Goal: Task Accomplishment & Management: Use online tool/utility

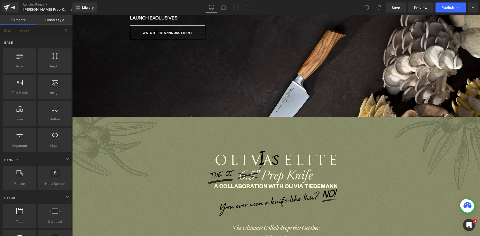
scroll to position [325, 0]
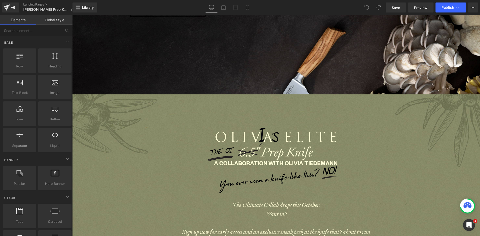
drag, startPoint x: 248, startPoint y: 9, endPoint x: 249, endPoint y: 13, distance: 3.5
click at [248, 9] on icon at bounding box center [247, 7] width 5 height 5
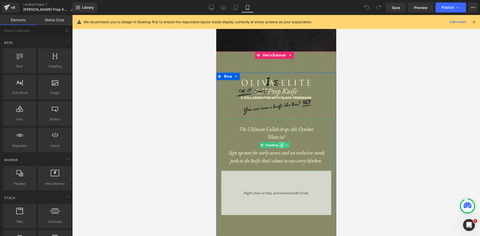
scroll to position [225, 0]
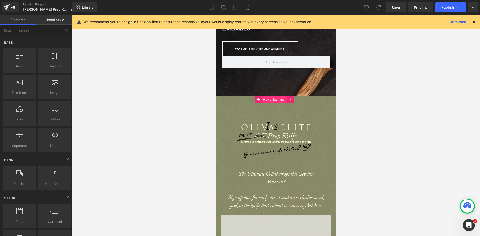
click at [277, 100] on span "Hero Banner" at bounding box center [274, 100] width 26 height 8
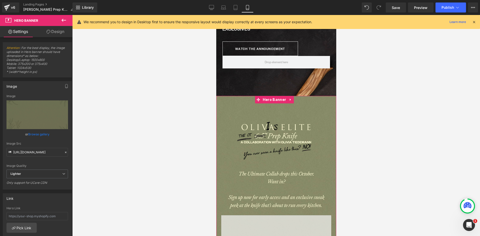
scroll to position [125, 0]
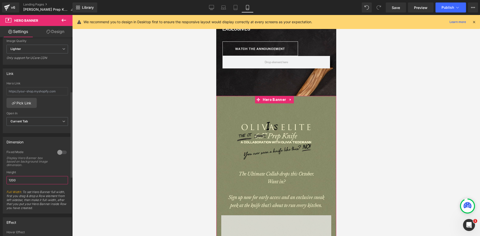
drag, startPoint x: 13, startPoint y: 178, endPoint x: 0, endPoint y: 175, distance: 12.7
click at [0, 175] on div "Dimension 0 Fixed Mode Display Hero Banner box based on background image dimens…" at bounding box center [37, 173] width 75 height 81
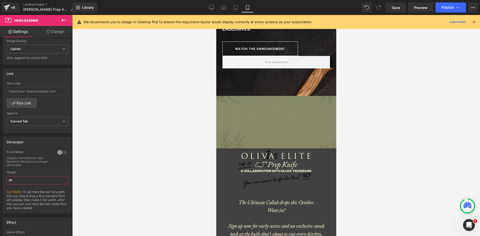
type input "900"
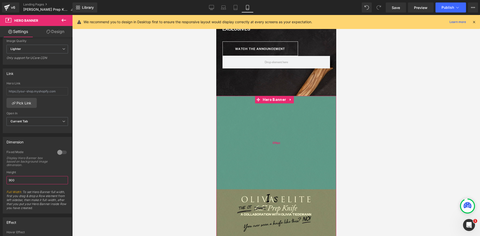
scroll to position [2235, 116]
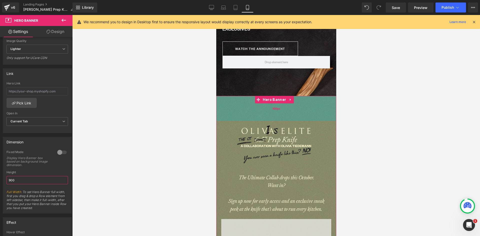
drag, startPoint x: 276, startPoint y: 181, endPoint x: 279, endPoint y: 113, distance: 68.6
click at [279, 113] on div "100px" at bounding box center [276, 108] width 120 height 25
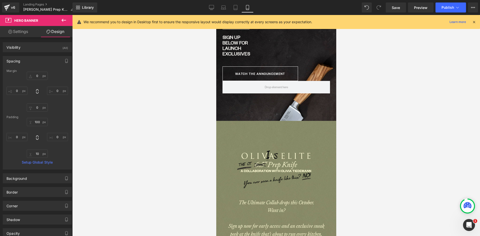
scroll to position [100, 0]
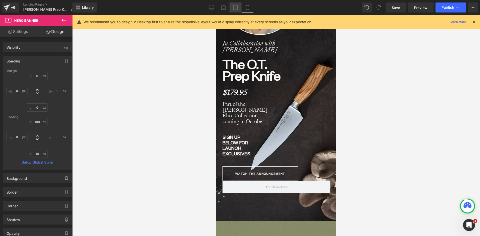
click at [236, 6] on icon at bounding box center [235, 7] width 5 height 5
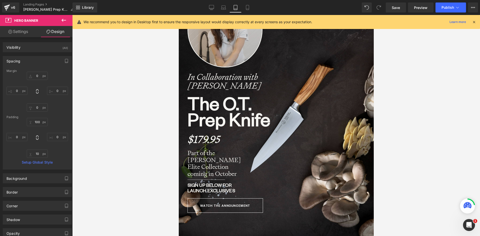
type input "0"
type input "75"
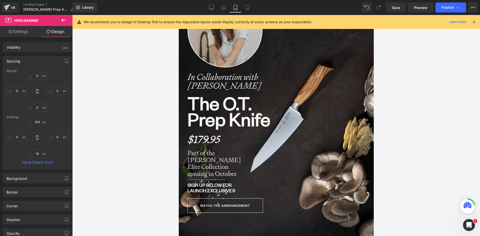
type input "0"
type input "10"
type input "0"
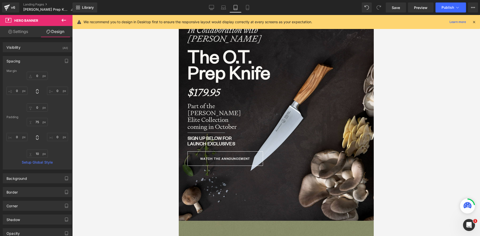
scroll to position [2421, 191]
click at [247, 4] on link "Mobile" at bounding box center [248, 8] width 12 height 10
type input "0"
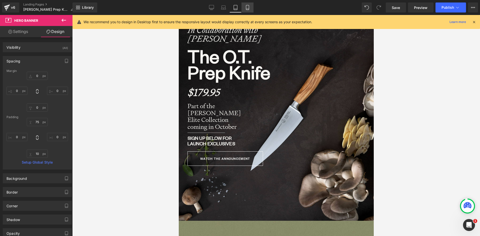
type input "0"
type input "100"
type input "0"
type input "10"
type input "0"
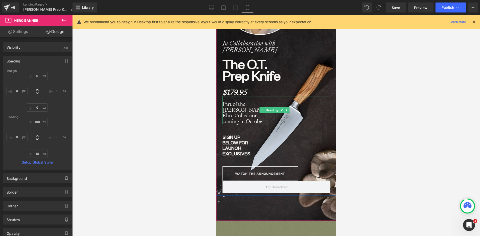
scroll to position [0, 0]
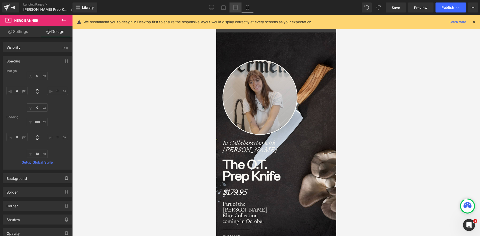
click at [236, 8] on icon at bounding box center [235, 7] width 5 height 5
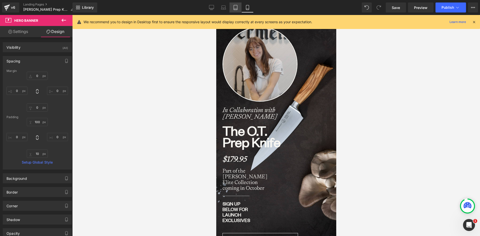
type input "0"
type input "75"
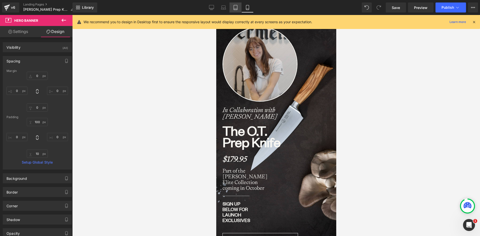
type input "0"
type input "10"
type input "0"
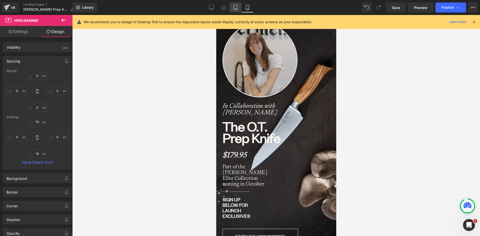
scroll to position [0, 0]
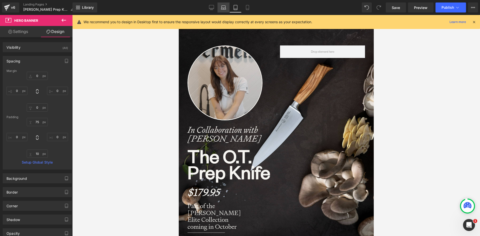
click at [226, 7] on icon at bounding box center [224, 7] width 4 height 2
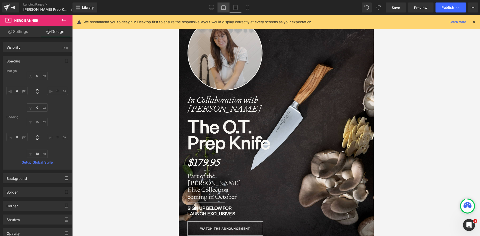
type input "0"
type input "100"
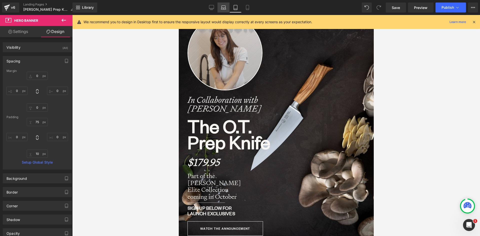
type input "0"
type input "10"
type input "0"
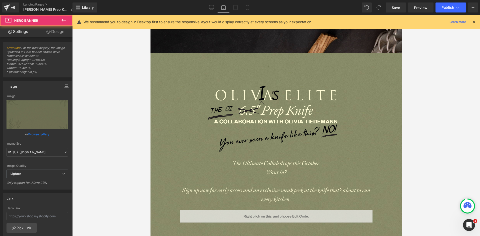
click at [268, 62] on div "Image The Ultimate Collab drops this October. Want in? Sign up now for early ac…" at bounding box center [276, 240] width 251 height 375
click at [270, 53] on span "Hero Banner" at bounding box center [274, 57] width 26 height 8
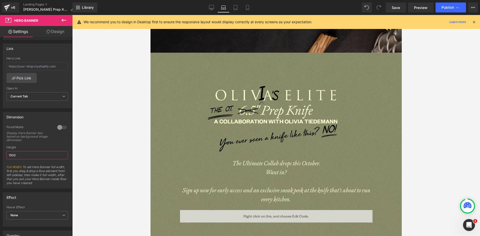
click at [0, 156] on html "Hero Banner You are previewing how the will restyle your page. You can not edit…" at bounding box center [240, 118] width 480 height 236
click at [211, 8] on icon at bounding box center [211, 7] width 5 height 5
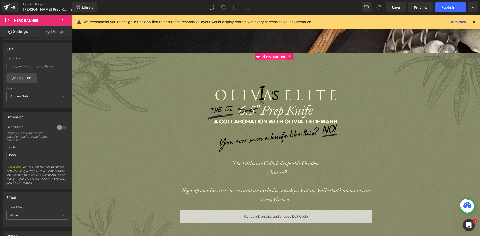
click at [273, 53] on span "Hero Banner" at bounding box center [274, 57] width 26 height 8
click at [222, 9] on icon at bounding box center [223, 9] width 5 height 2
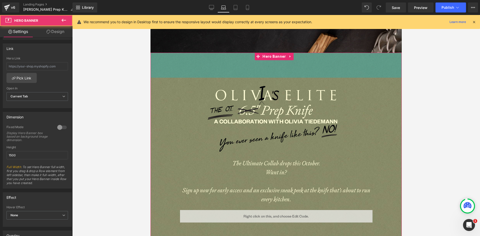
click at [282, 54] on div "Image The Ultimate Collab drops this October. Want in? Sign up now for early ac…" at bounding box center [276, 240] width 251 height 375
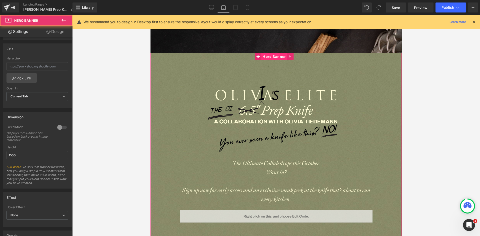
click at [276, 53] on span "Hero Banner" at bounding box center [274, 57] width 26 height 8
drag, startPoint x: 18, startPoint y: 156, endPoint x: -11, endPoint y: 154, distance: 29.1
click at [0, 154] on html "Hero Banner You are previewing how the will restyle your page. You can not edit…" at bounding box center [240, 118] width 480 height 236
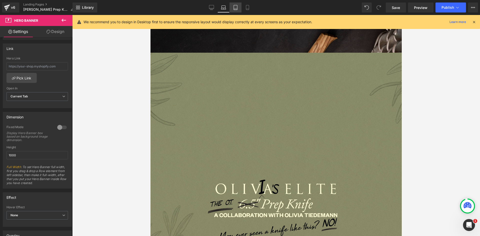
click at [235, 9] on icon at bounding box center [236, 9] width 4 height 0
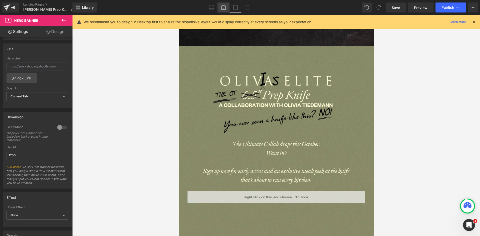
click at [221, 7] on icon at bounding box center [223, 7] width 5 height 5
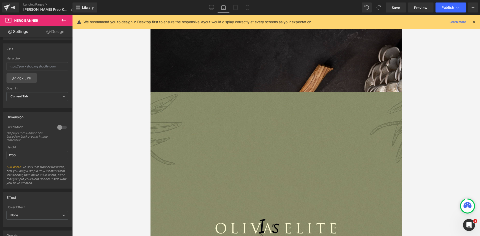
type input "1000"
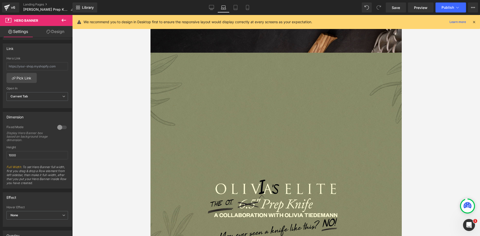
click at [267, 129] on div at bounding box center [276, 178] width 251 height 250
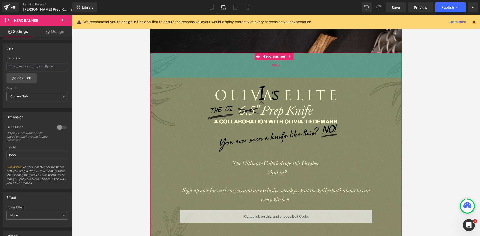
drag, startPoint x: 270, startPoint y: 161, endPoint x: 286, endPoint y: 67, distance: 95.2
click at [286, 67] on div "100px" at bounding box center [276, 65] width 251 height 25
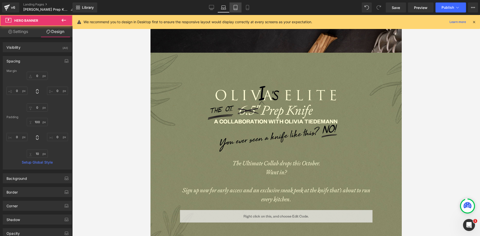
click at [236, 7] on icon at bounding box center [235, 7] width 5 height 5
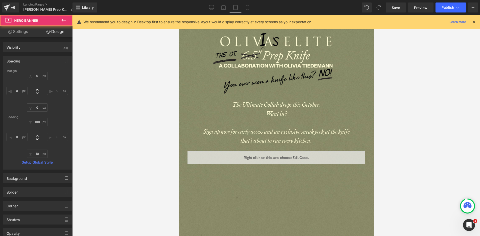
type input "0"
type input "75"
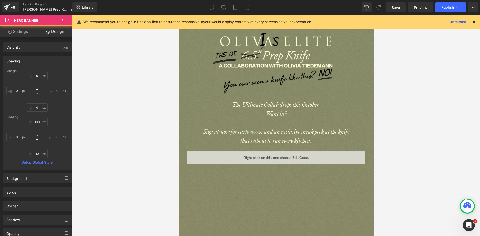
type input "0"
type input "10"
type input "0"
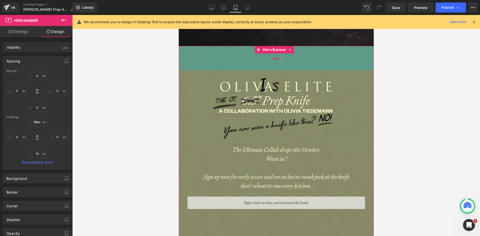
type input "100px"
drag, startPoint x: 262, startPoint y: 64, endPoint x: 264, endPoint y: 70, distance: 6.5
click at [264, 70] on div "100px" at bounding box center [276, 58] width 195 height 25
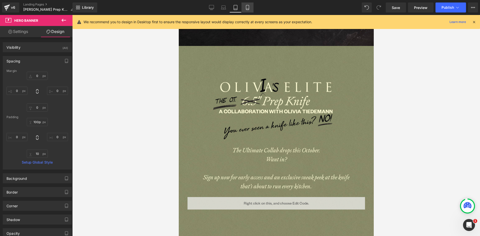
click at [247, 6] on icon at bounding box center [247, 7] width 5 height 5
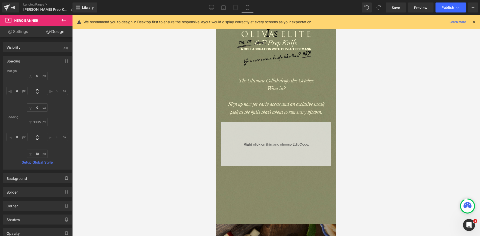
type input "0"
type input "100"
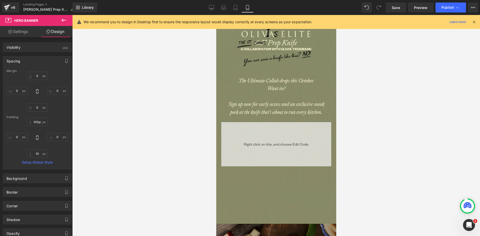
type input "0"
type input "10"
type input "0"
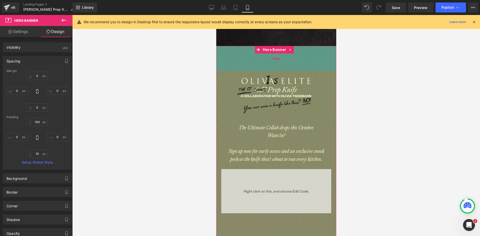
drag, startPoint x: 272, startPoint y: 64, endPoint x: 269, endPoint y: 63, distance: 2.9
click at [271, 64] on div "Image The Ultimate Collab drops this October. Want in? Sign up now for early ac…" at bounding box center [276, 158] width 120 height 225
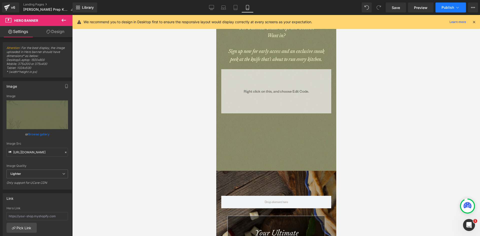
click at [450, 5] on button "Publish" at bounding box center [451, 8] width 31 height 10
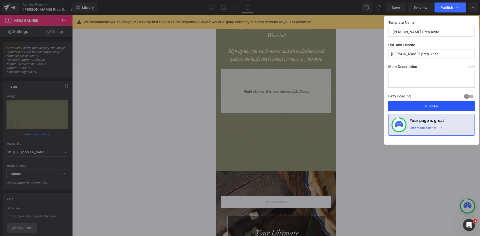
click at [430, 104] on button "Publish" at bounding box center [432, 106] width 87 height 10
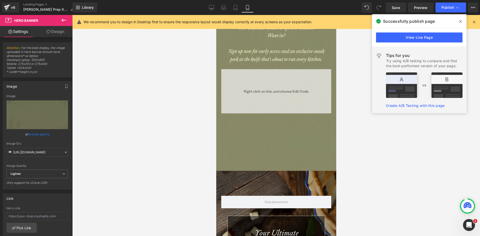
drag, startPoint x: 460, startPoint y: 22, endPoint x: 412, endPoint y: 20, distance: 48.1
click at [460, 21] on icon at bounding box center [461, 22] width 3 height 4
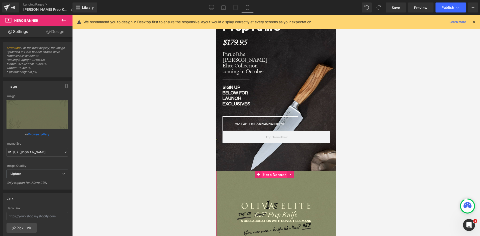
click at [275, 175] on span "Hero Banner" at bounding box center [274, 175] width 26 height 8
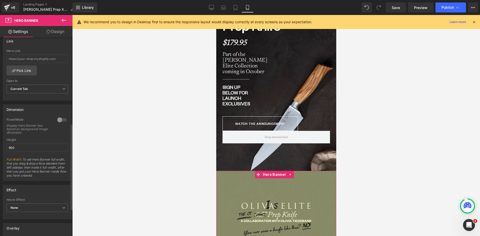
scroll to position [200, 0]
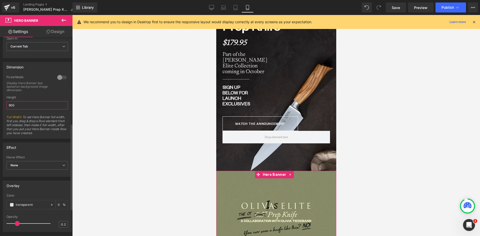
drag, startPoint x: 17, startPoint y: 105, endPoint x: 7, endPoint y: 105, distance: 9.3
click at [7, 105] on input "900" at bounding box center [38, 105] width 62 height 8
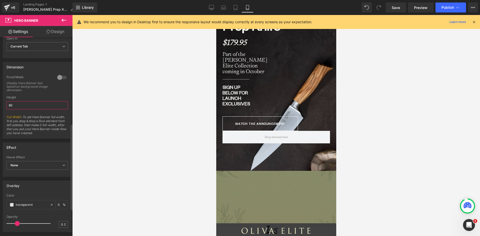
type input "800"
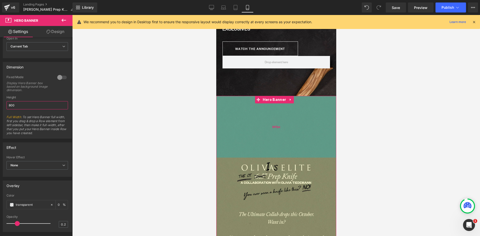
scroll to position [2210, 116]
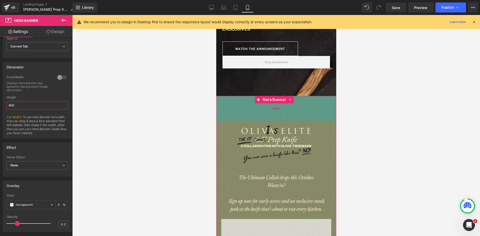
drag, startPoint x: 296, startPoint y: 182, endPoint x: 300, endPoint y: 113, distance: 68.9
click at [300, 113] on div "100px" at bounding box center [276, 108] width 120 height 25
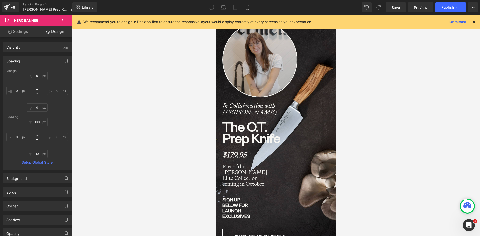
scroll to position [0, 0]
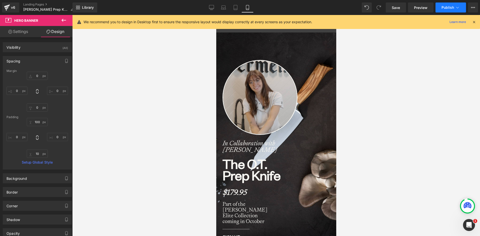
click at [449, 8] on span "Publish" at bounding box center [448, 8] width 13 height 4
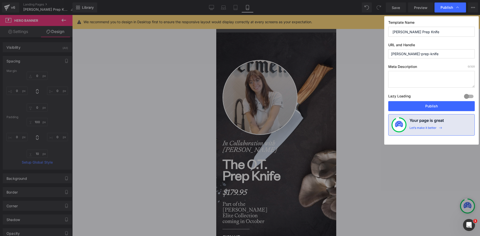
click at [440, 106] on button "Publish" at bounding box center [432, 106] width 87 height 10
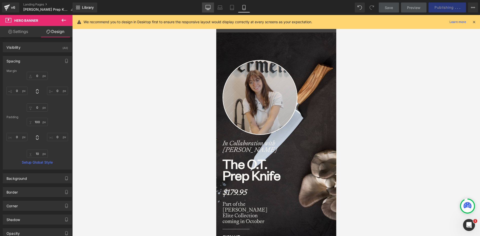
click at [207, 7] on icon at bounding box center [208, 7] width 5 height 5
type input "0"
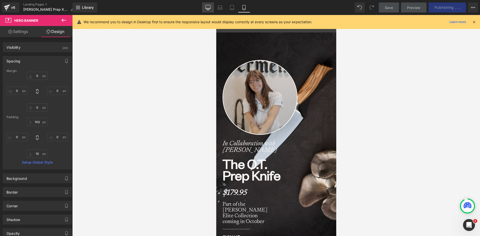
type input "100"
type input "0"
type input "10"
type input "0"
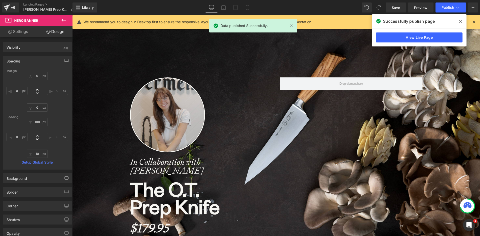
scroll to position [100, 0]
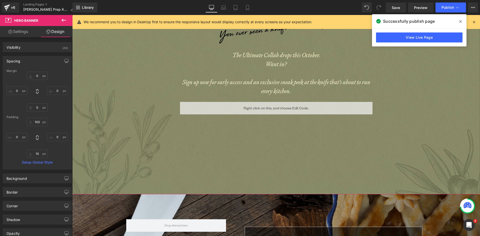
click at [279, 143] on div at bounding box center [276, 69] width 408 height 250
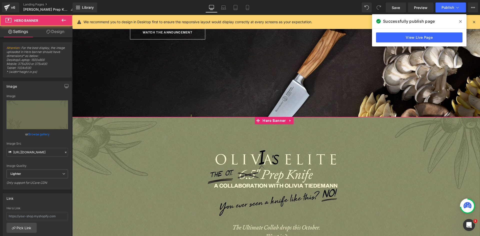
scroll to position [275, 0]
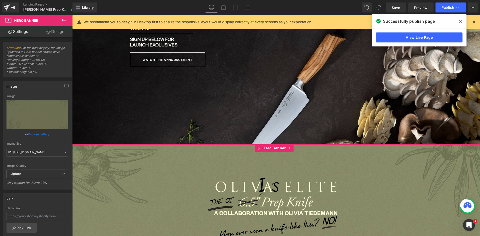
click at [275, 145] on span "Hero Banner" at bounding box center [274, 149] width 26 height 8
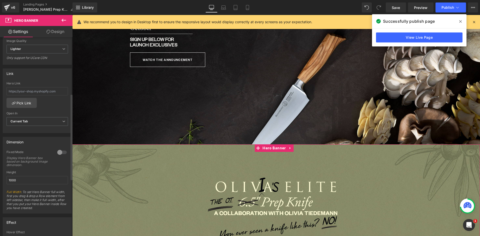
scroll to position [150, 0]
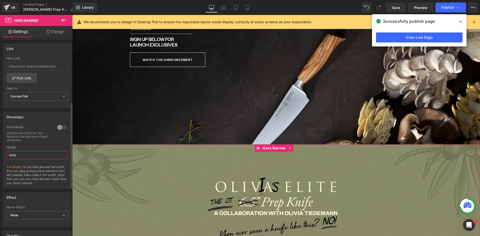
drag, startPoint x: 13, startPoint y: 155, endPoint x: 20, endPoint y: 156, distance: 7.3
click at [20, 156] on input "1000" at bounding box center [38, 155] width 62 height 8
click at [11, 156] on input "1000" at bounding box center [38, 155] width 62 height 8
drag, startPoint x: 14, startPoint y: 155, endPoint x: 21, endPoint y: 154, distance: 6.8
click at [21, 154] on input "1000" at bounding box center [38, 155] width 62 height 8
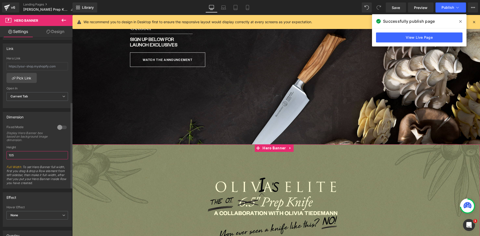
type input "1050"
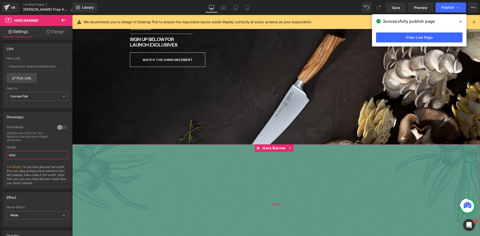
scroll to position [2714, 404]
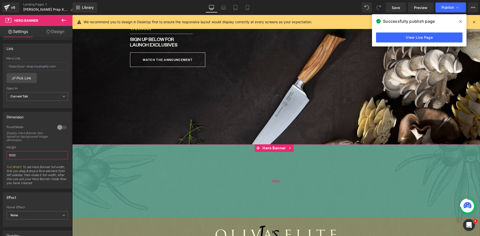
drag, startPoint x: 288, startPoint y: 213, endPoint x: 299, endPoint y: 166, distance: 47.8
click at [298, 156] on div "292px" at bounding box center [276, 181] width 408 height 73
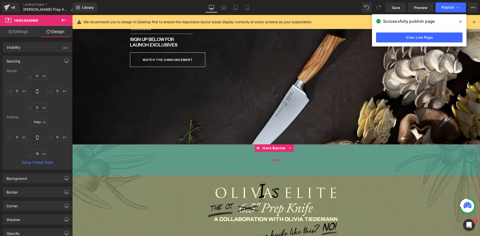
drag, startPoint x: 303, startPoint y: 184, endPoint x: 309, endPoint y: 146, distance: 38.1
click at [309, 146] on div "124px" at bounding box center [276, 160] width 408 height 31
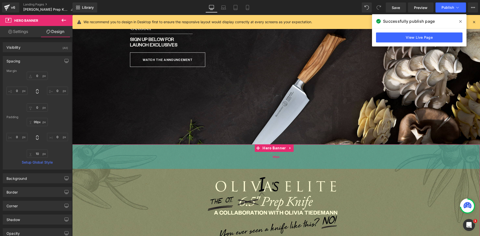
type input "100px"
drag, startPoint x: 308, startPoint y: 160, endPoint x: 308, endPoint y: 154, distance: 6.0
click at [308, 154] on div "100px" at bounding box center [276, 157] width 408 height 25
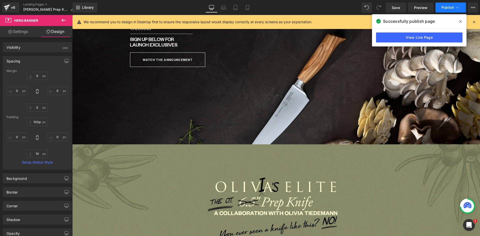
click at [446, 7] on span "Publish" at bounding box center [448, 8] width 13 height 4
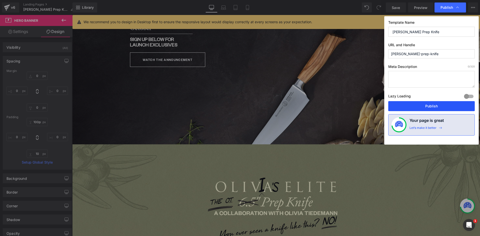
click at [434, 105] on button "Publish" at bounding box center [432, 106] width 87 height 10
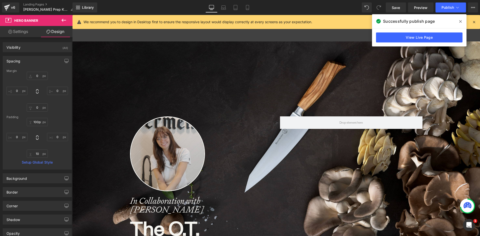
scroll to position [0, 0]
click at [245, 8] on icon at bounding box center [247, 7] width 5 height 5
type input "0"
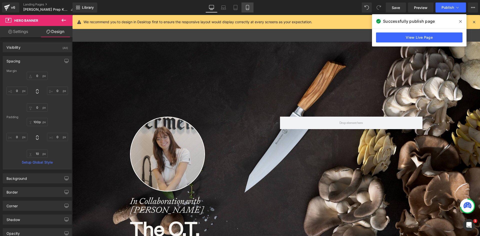
type input "0"
type input "100"
type input "0"
type input "10"
type input "0"
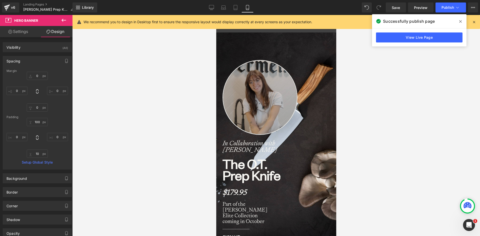
scroll to position [2210, 116]
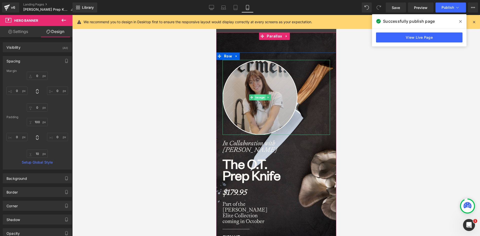
click at [257, 98] on span "Image" at bounding box center [259, 98] width 11 height 6
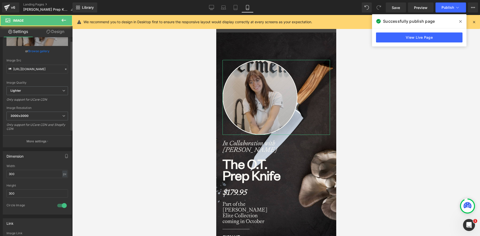
scroll to position [100, 0]
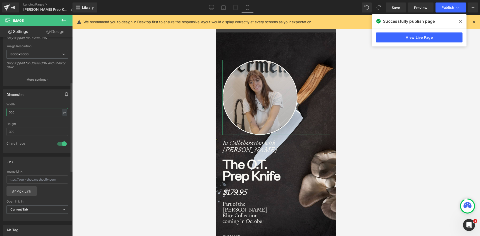
drag, startPoint x: 19, startPoint y: 114, endPoint x: 0, endPoint y: 113, distance: 18.5
click at [1, 113] on div "Dimension 300px Width 300 px % px 300px Height 300 1 Circle Image" at bounding box center [37, 119] width 75 height 67
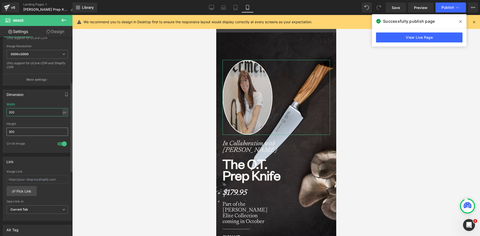
type input "200"
drag, startPoint x: 23, startPoint y: 133, endPoint x: 0, endPoint y: 133, distance: 23.3
click at [0, 133] on div "Dimension 200px Width 200 px % px 300px Height 300 1 Circle Image" at bounding box center [37, 119] width 75 height 67
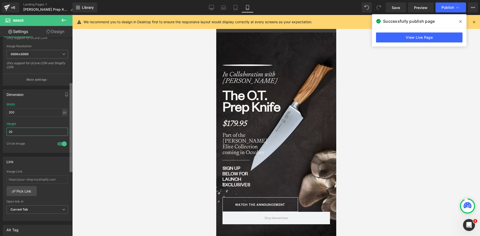
type input "200"
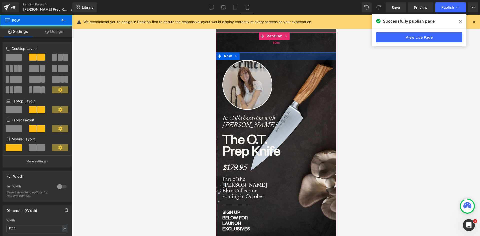
scroll to position [2177, 116]
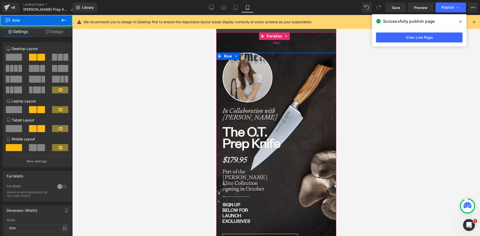
drag, startPoint x: 291, startPoint y: 57, endPoint x: 288, endPoint y: 47, distance: 10.6
click at [288, 47] on div "Image In Collaboration with [PERSON_NAME] Heading The O.T. Prep Knife Heading $…" at bounding box center [276, 161] width 120 height 256
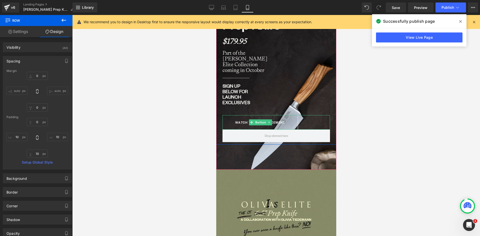
scroll to position [125, 0]
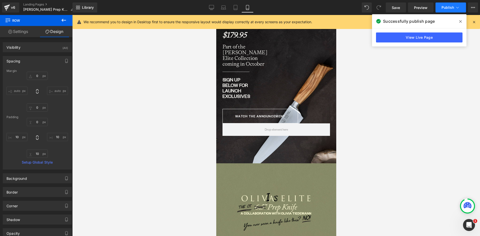
click at [445, 8] on span "Publish" at bounding box center [448, 8] width 13 height 4
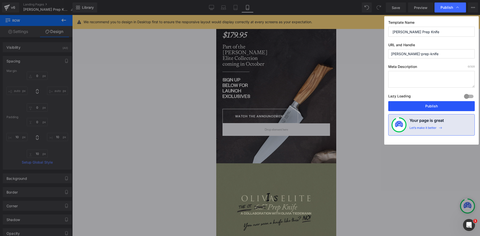
click at [425, 105] on button "Publish" at bounding box center [432, 106] width 87 height 10
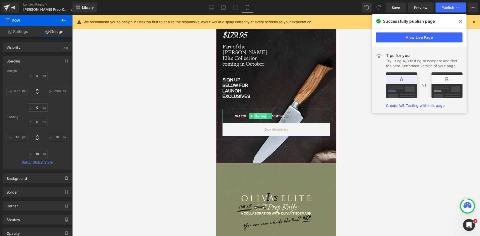
click at [260, 117] on span "Button" at bounding box center [260, 117] width 13 height 6
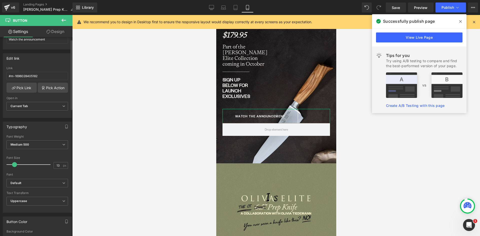
scroll to position [0, 0]
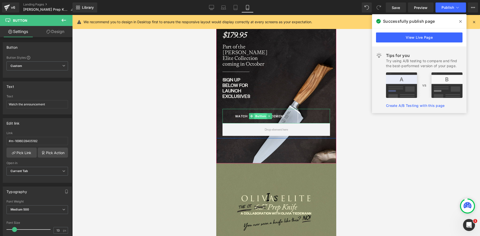
click at [258, 116] on span "Button" at bounding box center [260, 116] width 13 height 6
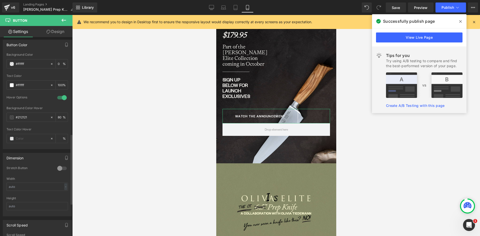
scroll to position [275, 0]
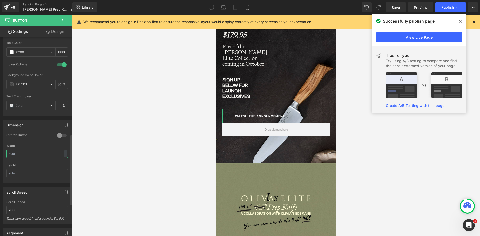
click at [22, 152] on input "text" at bounding box center [38, 154] width 62 height 8
click at [26, 156] on input "text" at bounding box center [38, 154] width 62 height 8
type input "250"
click at [57, 31] on link "Design" at bounding box center [55, 31] width 36 height 11
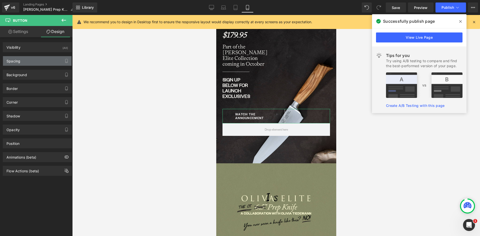
click at [15, 61] on div "Spacing" at bounding box center [14, 59] width 14 height 7
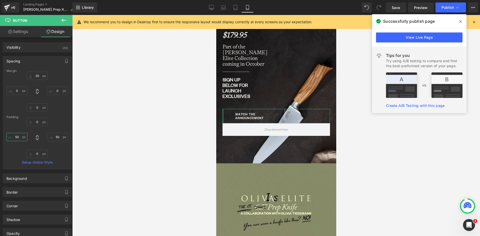
click at [22, 139] on input "50" at bounding box center [17, 137] width 21 height 8
type input "10"
click at [53, 137] on input "50" at bounding box center [57, 137] width 21 height 8
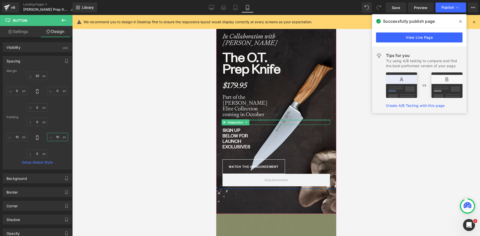
scroll to position [75, 0]
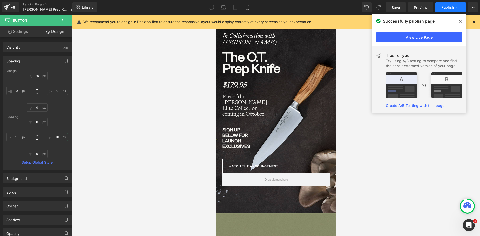
type input "10"
click at [446, 7] on span "Publish" at bounding box center [448, 8] width 13 height 4
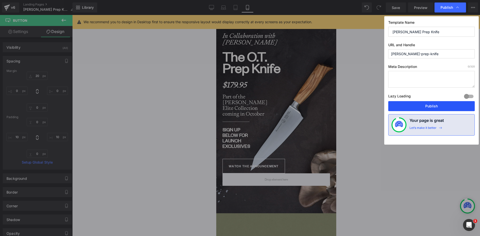
click at [424, 103] on button "Publish" at bounding box center [432, 106] width 87 height 10
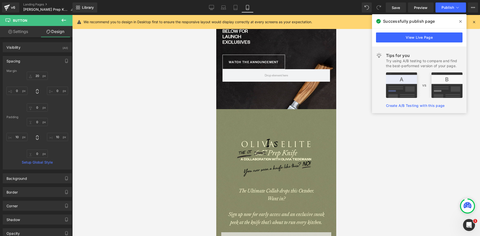
scroll to position [225, 0]
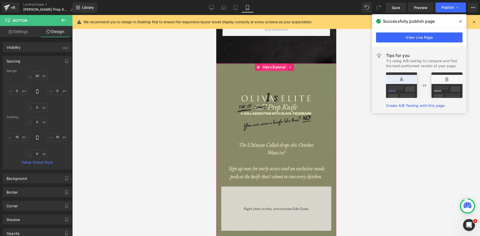
click at [270, 68] on span "Hero Banner" at bounding box center [274, 68] width 26 height 8
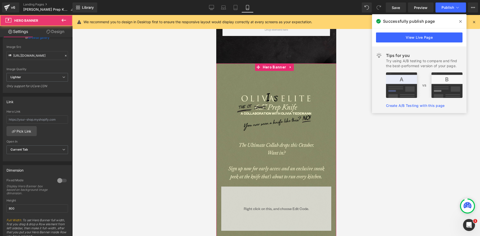
scroll to position [100, 0]
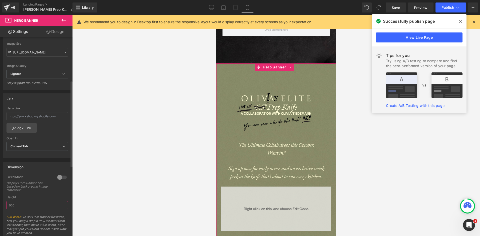
drag, startPoint x: 10, startPoint y: 205, endPoint x: 7, endPoint y: 205, distance: 3.0
click at [7, 205] on input "800" at bounding box center [38, 205] width 62 height 8
type input "900"
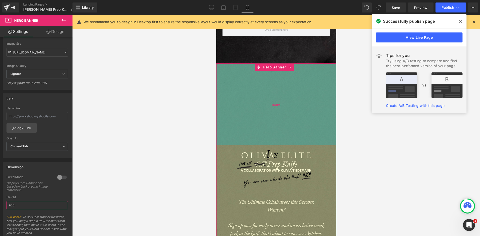
scroll to position [2202, 116]
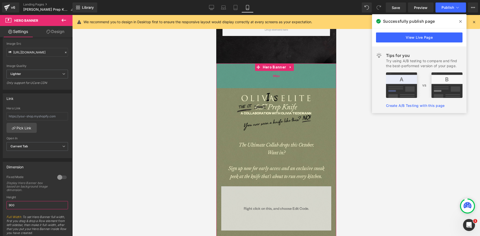
drag, startPoint x: 288, startPoint y: 159, endPoint x: 296, endPoint y: 77, distance: 82.0
click at [296, 77] on div "99px" at bounding box center [276, 76] width 120 height 25
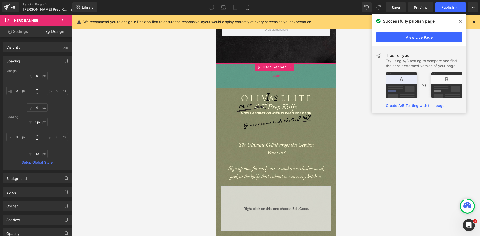
type input "100px"
drag, startPoint x: 296, startPoint y: 78, endPoint x: 562, endPoint y: 85, distance: 266.1
click at [297, 79] on div "100px" at bounding box center [276, 76] width 120 height 25
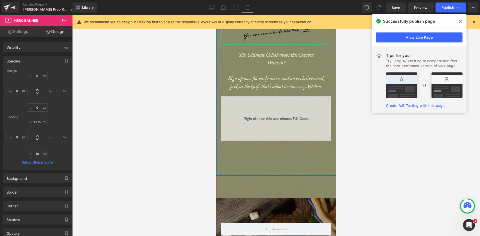
scroll to position [375, 0]
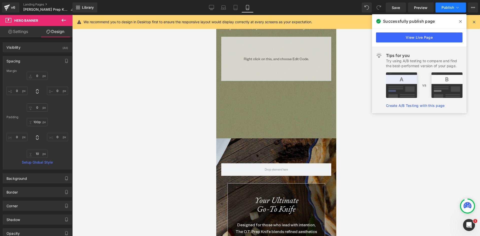
click at [446, 8] on span "Publish" at bounding box center [448, 8] width 13 height 4
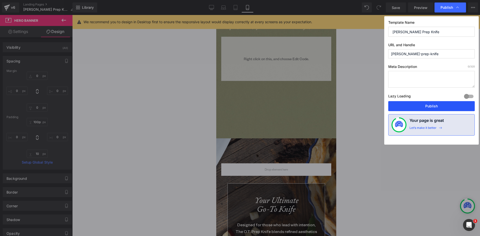
click at [419, 104] on button "Publish" at bounding box center [432, 106] width 87 height 10
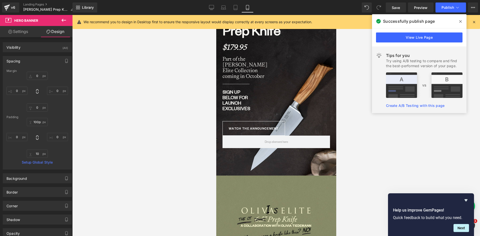
scroll to position [150, 0]
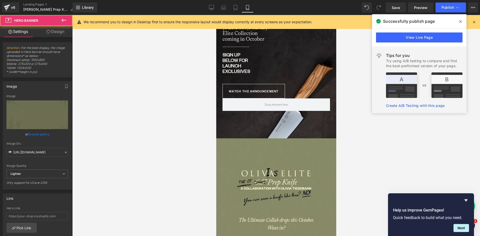
drag, startPoint x: 277, startPoint y: 143, endPoint x: 238, endPoint y: 149, distance: 39.3
click at [277, 143] on span "Hero Banner" at bounding box center [274, 143] width 26 height 8
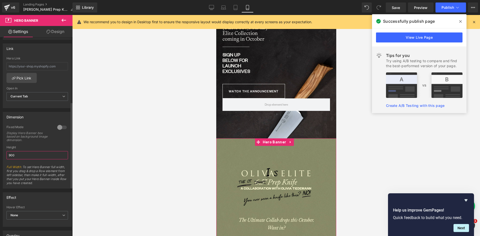
drag, startPoint x: 18, startPoint y: 155, endPoint x: 7, endPoint y: 155, distance: 11.0
click at [7, 155] on input "900" at bounding box center [38, 155] width 62 height 8
type input "875"
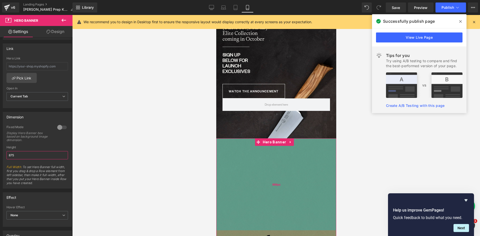
scroll to position [2196, 116]
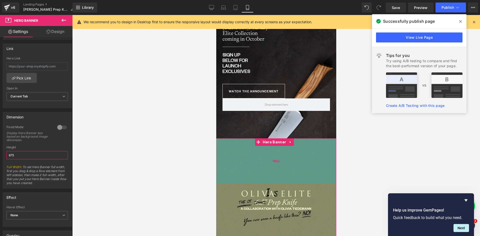
drag, startPoint x: 291, startPoint y: 205, endPoint x: 296, endPoint y: 165, distance: 40.6
click at [293, 157] on div "181px" at bounding box center [276, 161] width 120 height 45
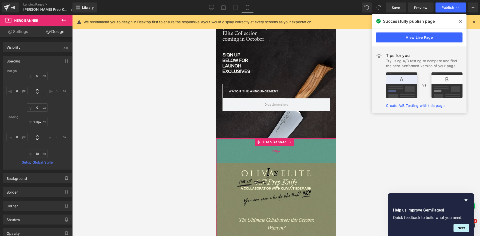
type input "100px"
drag, startPoint x: 299, startPoint y: 174, endPoint x: 305, endPoint y: 155, distance: 20.0
click at [305, 155] on div "100px" at bounding box center [276, 151] width 120 height 25
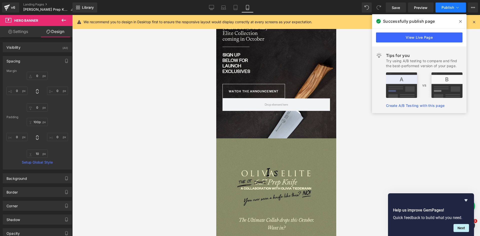
click at [445, 7] on span "Publish" at bounding box center [448, 8] width 13 height 4
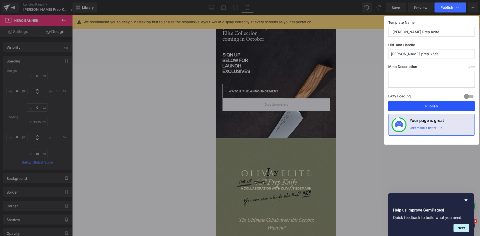
drag, startPoint x: 401, startPoint y: 107, endPoint x: 159, endPoint y: 232, distance: 272.8
click at [401, 108] on button "Publish" at bounding box center [432, 106] width 87 height 10
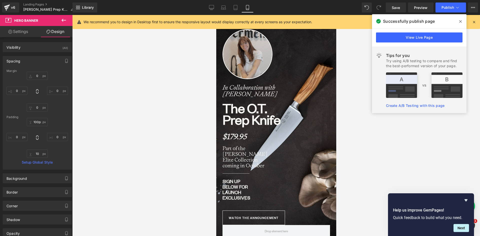
scroll to position [100, 0]
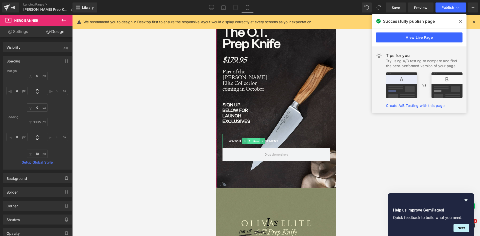
click at [253, 141] on span "Button" at bounding box center [253, 142] width 13 height 6
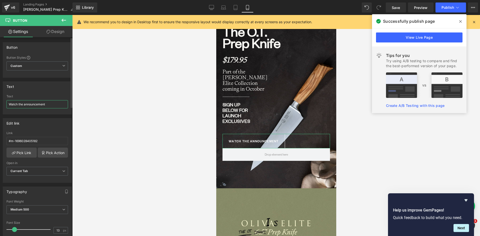
drag, startPoint x: 24, startPoint y: 102, endPoint x: 18, endPoint y: 102, distance: 5.8
click at [18, 102] on input "Watch the announcement" at bounding box center [38, 104] width 62 height 8
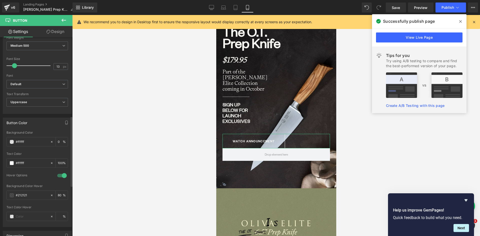
scroll to position [225, 0]
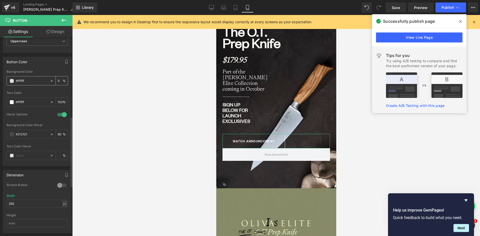
type input "Watch announcement"
click at [51, 81] on icon at bounding box center [52, 81] width 2 height 2
click at [24, 82] on input "none" at bounding box center [32, 81] width 32 height 6
drag, startPoint x: 29, startPoint y: 82, endPoint x: 9, endPoint y: 82, distance: 19.5
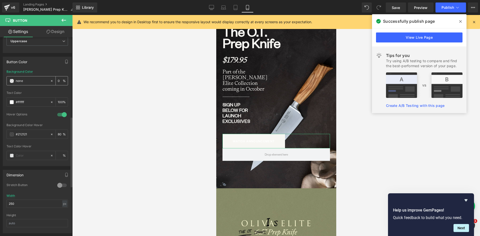
click at [9, 82] on div "none" at bounding box center [28, 81] width 43 height 9
type input "#fff"
type input "100"
type input "#fffff"
type input "0"
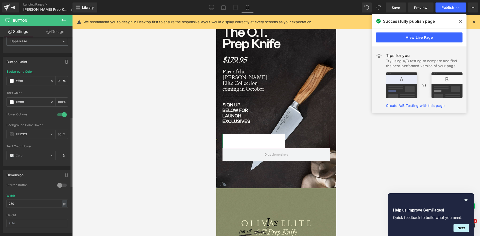
type input "#ffffff"
type input "100"
type input "#ffffff"
click at [45, 69] on div "Button Color rgb(255, 255, 255) Background Color #ffffff 100 % rgba(255, 255, 2…" at bounding box center [37, 112] width 69 height 110
type input "Watch the announcement"
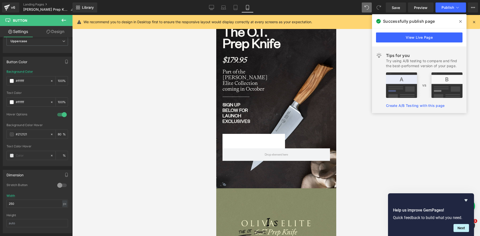
type input "transparent"
type input "0"
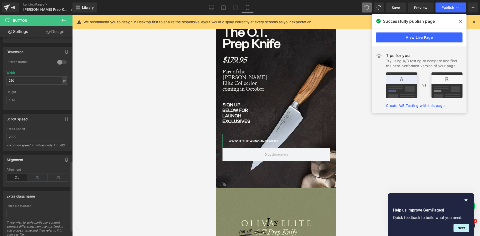
scroll to position [350, 0]
drag, startPoint x: 11, startPoint y: 79, endPoint x: 16, endPoint y: 79, distance: 4.8
click at [16, 79] on input "250" at bounding box center [38, 79] width 62 height 8
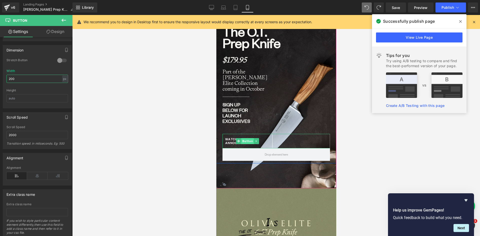
click at [248, 141] on span "Button" at bounding box center [247, 141] width 13 height 6
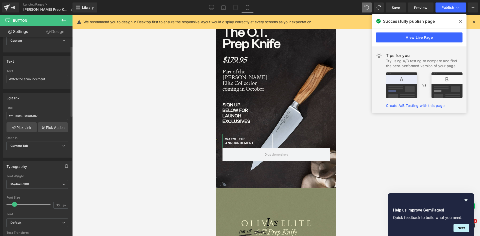
scroll to position [25, 0]
type input "200"
drag, startPoint x: 22, startPoint y: 79, endPoint x: 18, endPoint y: 79, distance: 3.5
click at [18, 79] on input "Watch the announcement" at bounding box center [38, 79] width 62 height 8
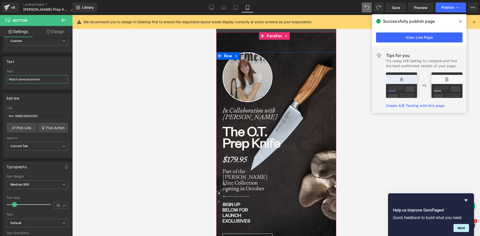
scroll to position [0, 0]
type input "Watch announcement"
click at [234, 7] on icon at bounding box center [235, 7] width 5 height 5
type input "0"
type input "100"
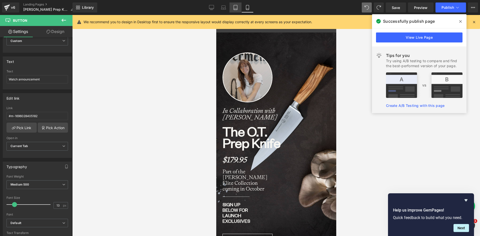
type input "80"
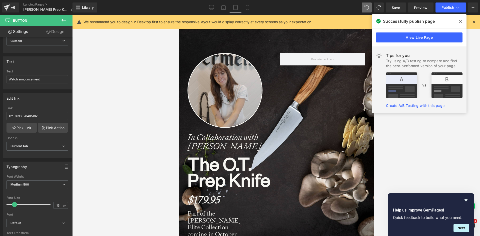
scroll to position [165, 0]
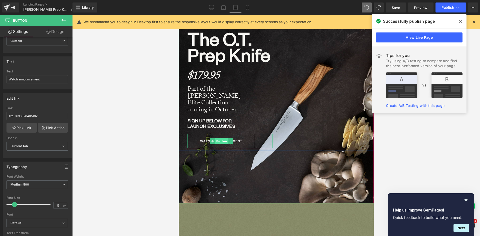
click at [221, 141] on span "Button" at bounding box center [221, 141] width 13 height 6
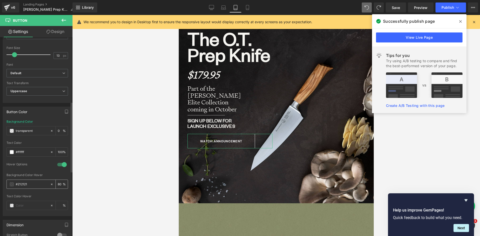
scroll to position [275, 0]
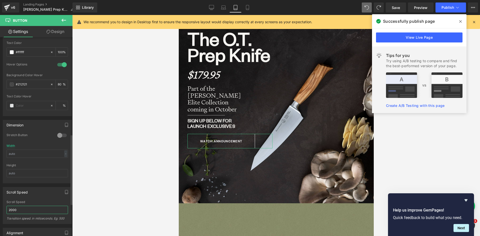
drag, startPoint x: 8, startPoint y: 210, endPoint x: 18, endPoint y: 209, distance: 9.3
click at [18, 209] on input "2000" at bounding box center [38, 210] width 62 height 8
drag, startPoint x: 10, startPoint y: 211, endPoint x: 29, endPoint y: 208, distance: 19.0
click at [29, 208] on input "1700" at bounding box center [38, 210] width 62 height 8
click at [34, 200] on div "Scroll Speed 1500 Scroll Speed 1500 Transition speed. in miliseconds. Eg: 500" at bounding box center [37, 205] width 69 height 37
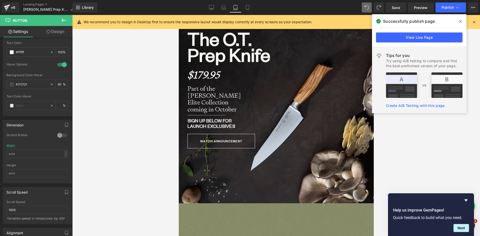
type input "2000"
click at [217, 141] on span "Button" at bounding box center [221, 141] width 13 height 6
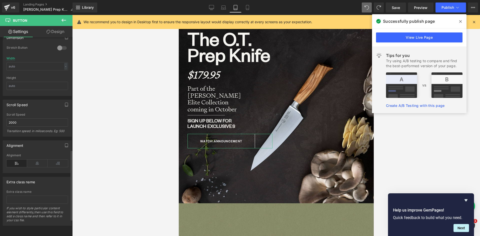
scroll to position [266, 0]
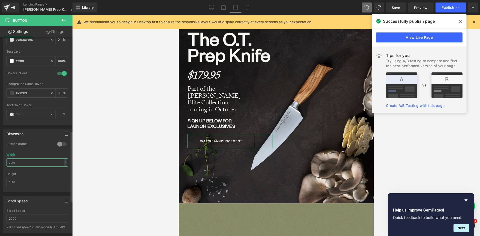
click at [34, 162] on input "text" at bounding box center [38, 163] width 62 height 8
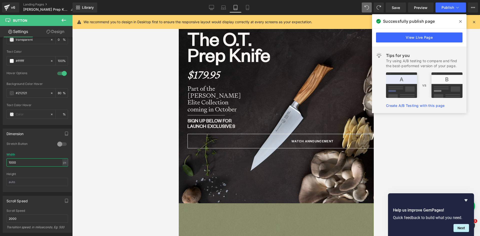
drag, startPoint x: 25, startPoint y: 162, endPoint x: -7, endPoint y: 160, distance: 31.6
click at [0, 160] on html "Button You are previewing how the will restyle your page. You can not edit Elem…" at bounding box center [240, 118] width 480 height 236
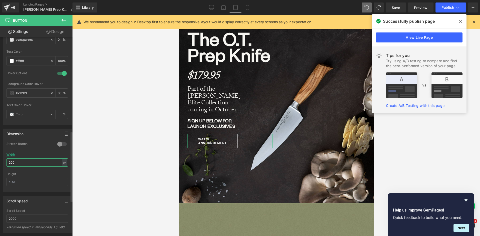
drag, startPoint x: 11, startPoint y: 162, endPoint x: 4, endPoint y: 161, distance: 7.8
click at [4, 161] on div "0 Stretch Button 200px Width 200 px % px Height" at bounding box center [37, 167] width 69 height 50
type input "300"
click at [54, 30] on link "Design" at bounding box center [55, 31] width 36 height 11
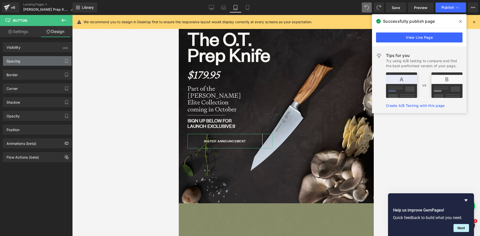
click at [25, 61] on div "Spacing" at bounding box center [37, 61] width 69 height 10
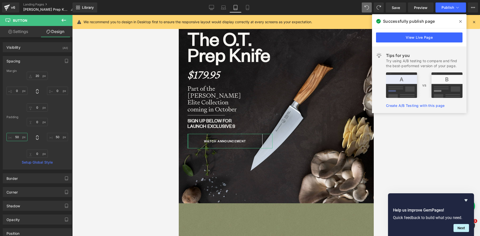
click at [14, 137] on input "50" at bounding box center [17, 137] width 21 height 8
type input "10"
click at [57, 134] on input "50" at bounding box center [57, 137] width 21 height 8
type input "10"
click at [26, 32] on link "Settings" at bounding box center [18, 31] width 36 height 11
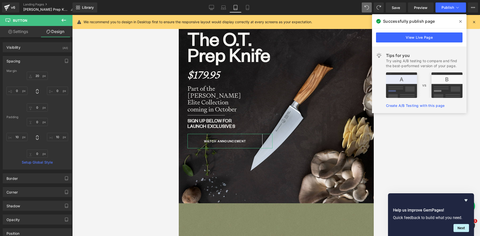
type input "0"
type input "100"
type input "80"
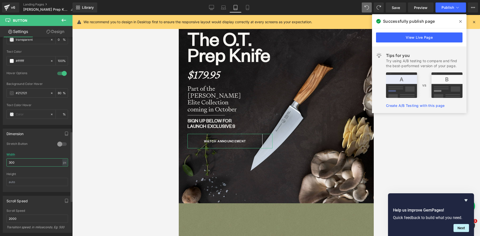
drag, startPoint x: 19, startPoint y: 161, endPoint x: 1, endPoint y: 161, distance: 17.8
click at [1, 161] on div "Dimension 0 Stretch Button 300px Width 300 px % px Height" at bounding box center [37, 158] width 75 height 67
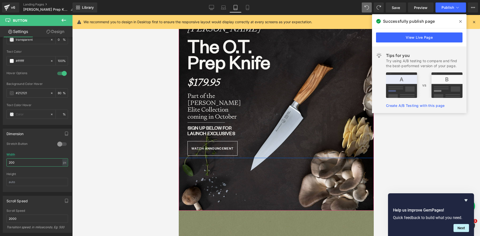
scroll to position [90, 0]
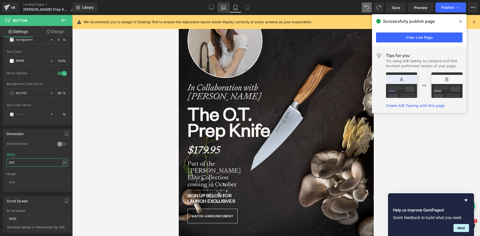
type input "200"
drag, startPoint x: 225, startPoint y: 8, endPoint x: 224, endPoint y: 11, distance: 3.0
click at [224, 8] on icon at bounding box center [223, 9] width 5 height 2
type input "0"
type input "100"
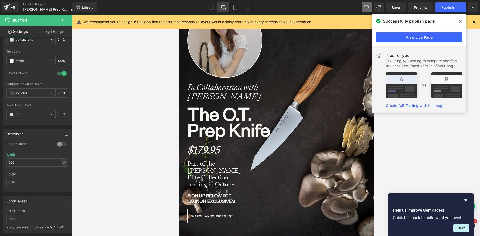
type input "80"
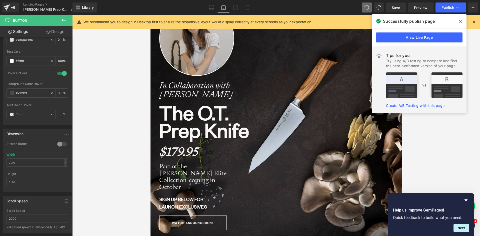
scroll to position [157, 0]
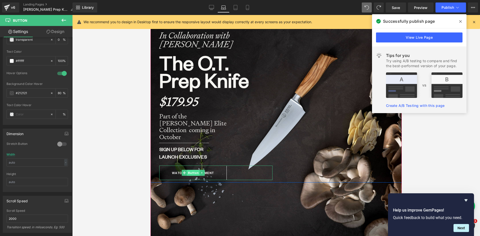
click at [189, 170] on span "Button" at bounding box center [193, 173] width 13 height 6
click at [58, 30] on link "Design" at bounding box center [55, 31] width 36 height 11
type input "20"
type input "0"
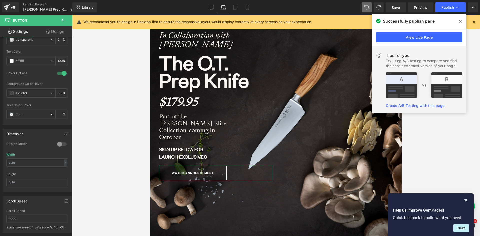
type input "0"
type input "50"
type input "0"
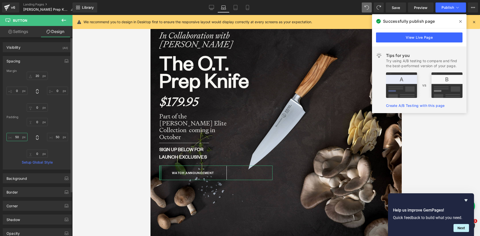
click at [17, 139] on input "50" at bounding box center [17, 137] width 21 height 8
type input "15"
click at [53, 136] on input "50" at bounding box center [57, 137] width 21 height 8
type input "15"
click at [184, 170] on span "Button" at bounding box center [184, 173] width 13 height 6
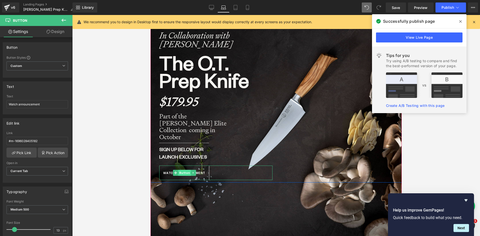
click at [183, 170] on span "Button" at bounding box center [184, 173] width 13 height 6
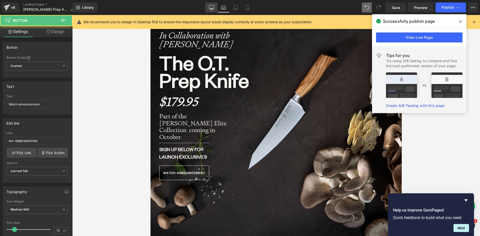
click at [213, 6] on icon at bounding box center [211, 7] width 5 height 5
type input "0"
type input "100"
type input "80"
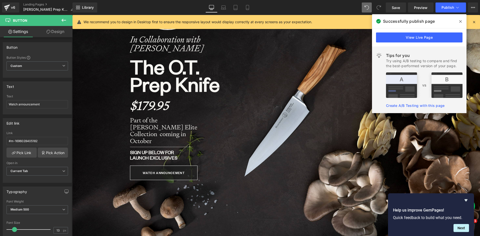
scroll to position [2714, 404]
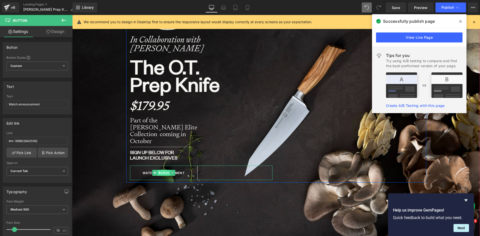
click at [159, 170] on span "Button" at bounding box center [164, 173] width 13 height 6
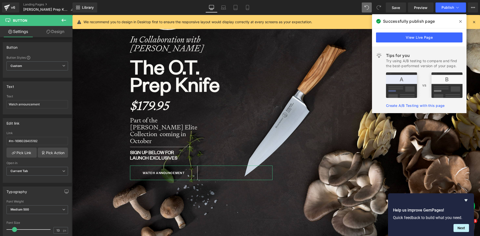
click at [60, 34] on link "Design" at bounding box center [55, 31] width 36 height 11
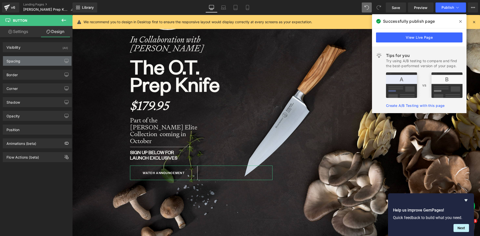
click at [22, 62] on div "Spacing" at bounding box center [37, 61] width 69 height 10
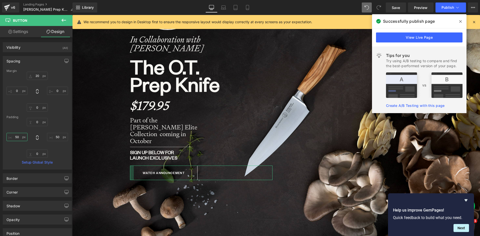
click at [16, 137] on input "50" at bounding box center [17, 137] width 21 height 8
type input "20"
click at [55, 136] on input "50" at bounding box center [57, 137] width 21 height 8
type input "20"
click at [222, 5] on icon at bounding box center [223, 7] width 5 height 5
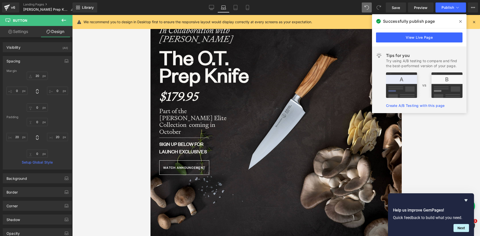
type input "20"
type input "0"
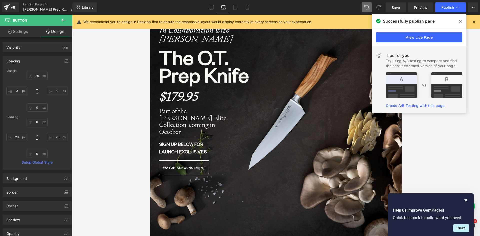
type input "15"
type input "0"
type input "15"
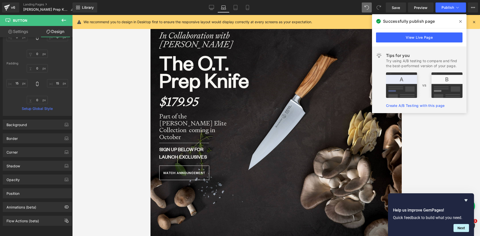
scroll to position [132, 0]
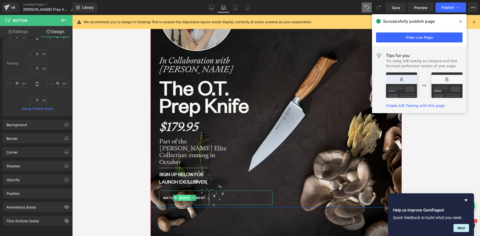
click at [182, 195] on span "Button" at bounding box center [184, 198] width 13 height 6
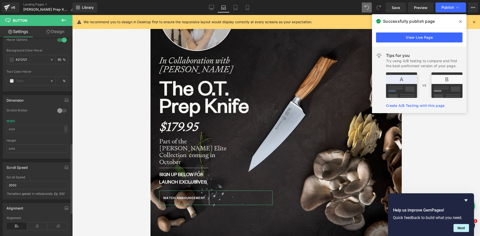
scroll to position [300, 0]
click at [237, 7] on icon at bounding box center [235, 7] width 5 height 5
type input "0"
type input "100"
type input "80"
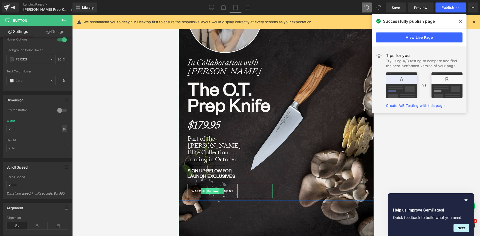
click at [213, 191] on span "Button" at bounding box center [212, 192] width 13 height 6
drag, startPoint x: 25, startPoint y: 127, endPoint x: -5, endPoint y: 125, distance: 29.4
click at [0, 125] on html "Button You are previewing how the will restyle your page. You can not edit Elem…" at bounding box center [240, 118] width 480 height 236
type input "0"
click at [32, 117] on div "Stretch Button" at bounding box center [38, 113] width 62 height 11
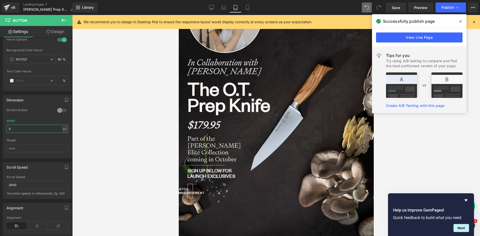
drag, startPoint x: 13, startPoint y: 127, endPoint x: -1, endPoint y: 127, distance: 14.5
click at [0, 127] on html "Button You are previewing how the will restyle your page. You can not edit Elem…" at bounding box center [240, 118] width 480 height 236
drag, startPoint x: 12, startPoint y: 129, endPoint x: 7, endPoint y: 129, distance: 5.3
click at [7, 129] on input "0" at bounding box center [38, 129] width 62 height 8
click at [31, 119] on div "Width - % px" at bounding box center [38, 129] width 62 height 20
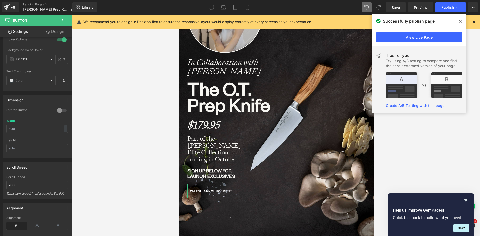
click at [60, 31] on link "Design" at bounding box center [55, 31] width 36 height 11
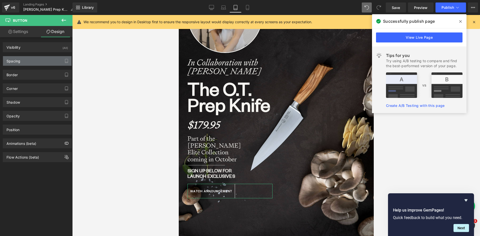
click at [19, 62] on div "Spacing" at bounding box center [14, 59] width 14 height 7
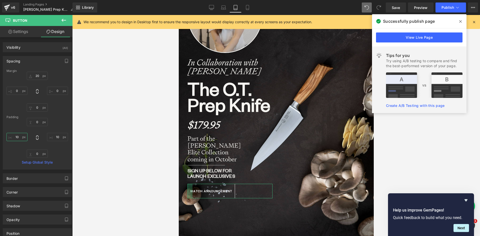
click at [19, 137] on input "10" at bounding box center [17, 137] width 21 height 8
drag, startPoint x: 19, startPoint y: 137, endPoint x: 12, endPoint y: 138, distance: 7.3
click at [12, 138] on input "10" at bounding box center [17, 137] width 21 height 8
type input "15"
type input "1"
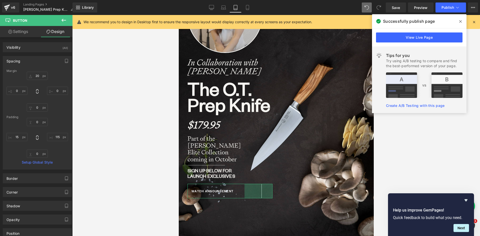
click at [53, 111] on div "20px 20 0px 0 0px 0 0px 0" at bounding box center [38, 92] width 62 height 40
click at [54, 137] on input "115" at bounding box center [57, 137] width 21 height 8
type input "15"
click at [59, 120] on div "0px 0 15 15 0px 0 15 15" at bounding box center [38, 138] width 62 height 40
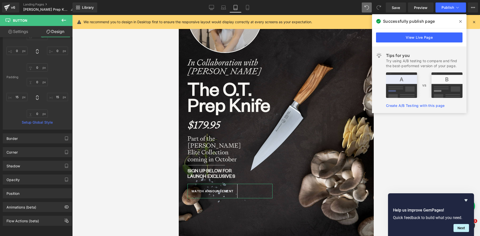
scroll to position [21, 0]
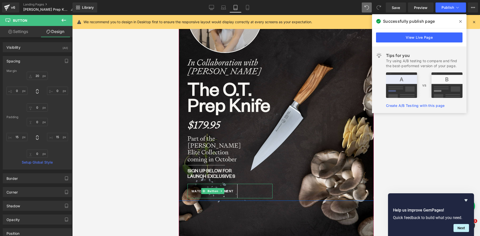
drag, startPoint x: 215, startPoint y: 191, endPoint x: 244, endPoint y: 178, distance: 31.6
click at [215, 191] on span "Button" at bounding box center [212, 191] width 13 height 6
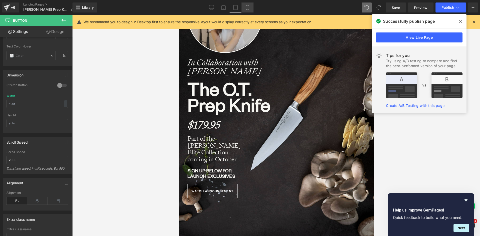
click at [250, 6] on icon at bounding box center [247, 7] width 5 height 5
type input "0"
type input "100"
type input "80"
type input "200"
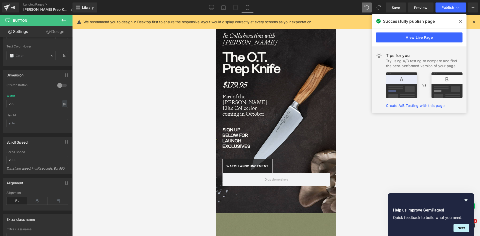
scroll to position [3, 3]
click at [248, 167] on span "Button" at bounding box center [247, 166] width 13 height 6
drag, startPoint x: 18, startPoint y: 104, endPoint x: 6, endPoint y: 103, distance: 12.0
click at [6, 103] on div "0 Stretch Button 200px Width 200 px % px Height" at bounding box center [37, 108] width 69 height 50
drag, startPoint x: 60, startPoint y: 34, endPoint x: 20, endPoint y: 60, distance: 47.5
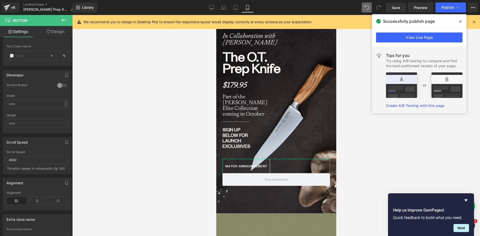
click at [60, 34] on link "Design" at bounding box center [55, 31] width 36 height 11
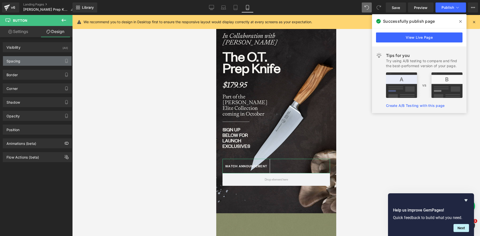
type input "20"
type input "0"
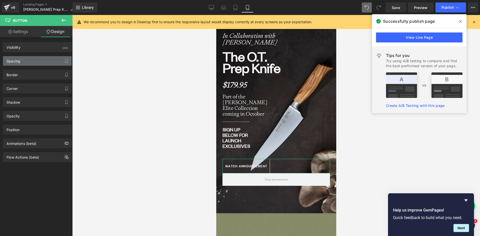
type input "10"
type input "0"
click at [17, 61] on div "Spacing" at bounding box center [14, 59] width 14 height 7
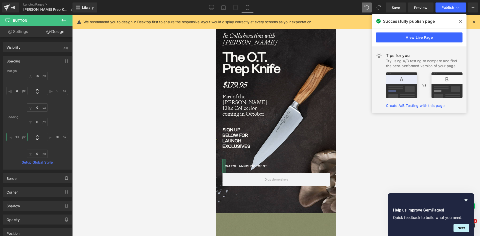
click at [18, 137] on input "10" at bounding box center [17, 137] width 21 height 8
type input "15"
click at [55, 136] on input "10" at bounding box center [57, 137] width 21 height 8
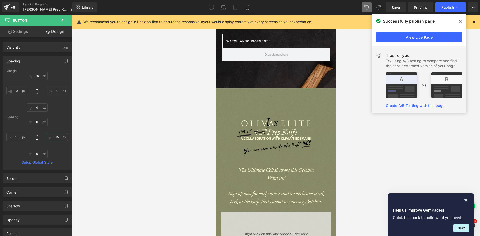
scroll to position [350, 0]
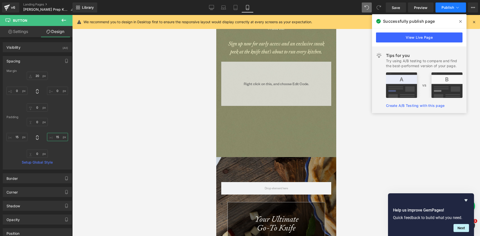
type input "15"
click at [452, 6] on span "Publish" at bounding box center [448, 8] width 13 height 4
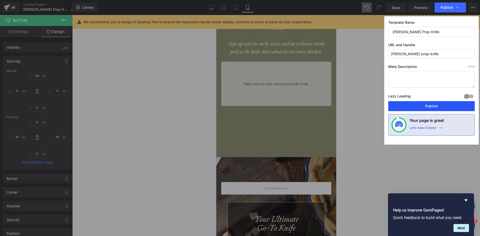
click at [432, 107] on button "Publish" at bounding box center [432, 106] width 87 height 10
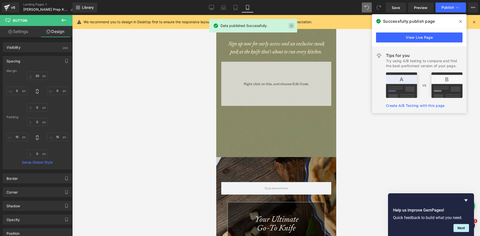
click at [291, 28] on link at bounding box center [292, 26] width 6 height 6
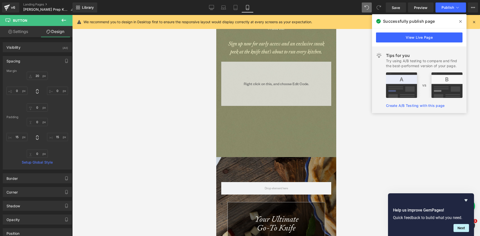
click at [461, 20] on icon at bounding box center [461, 22] width 3 height 4
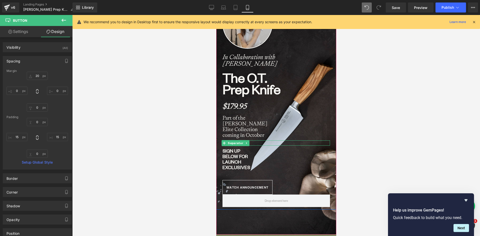
scroll to position [100, 0]
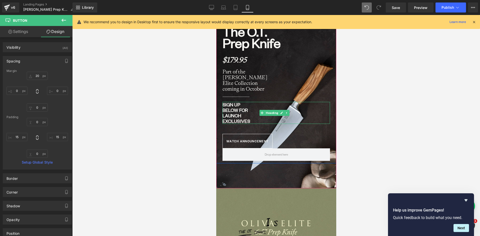
click at [224, 115] on strong "Sign Up Below for Launch Exclusives" at bounding box center [236, 113] width 28 height 22
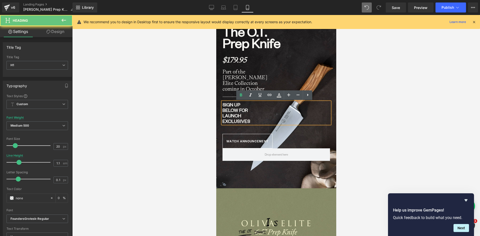
click at [223, 115] on strong "Sign Up Below for Launch Exclusives" at bounding box center [236, 113] width 28 height 22
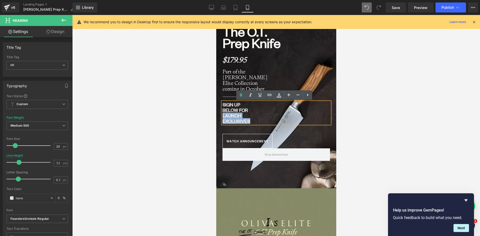
drag, startPoint x: 223, startPoint y: 116, endPoint x: 263, endPoint y: 123, distance: 40.3
click at [263, 123] on div "Sign Up Below for Launch Exclusives" at bounding box center [276, 113] width 108 height 22
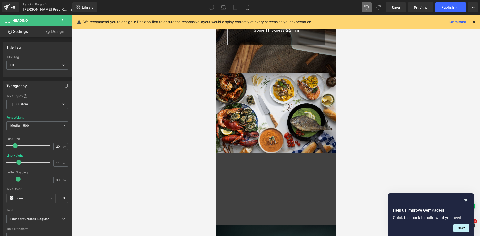
scroll to position [876, 0]
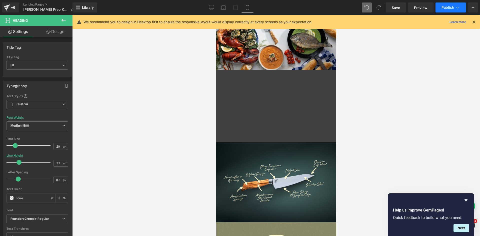
click at [452, 9] on span "Publish" at bounding box center [448, 8] width 13 height 4
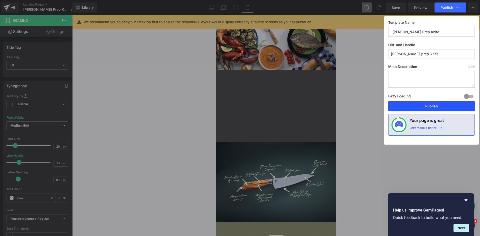
click at [445, 105] on button "Publish" at bounding box center [432, 106] width 87 height 10
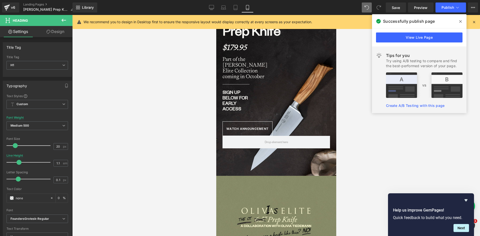
scroll to position [0, 0]
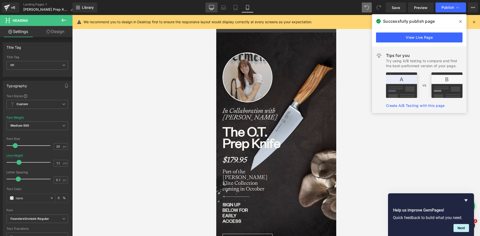
click at [213, 7] on icon at bounding box center [211, 7] width 5 height 5
type input "0"
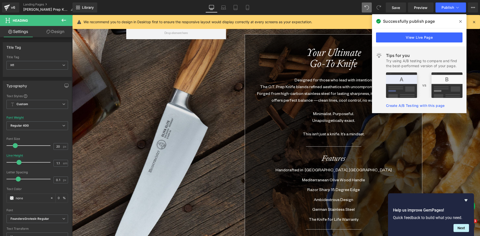
scroll to position [678, 0]
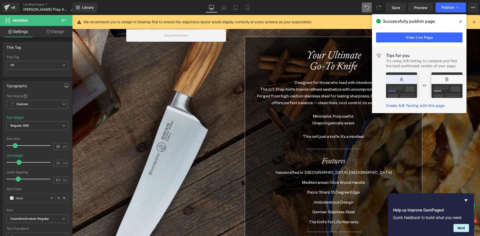
click at [461, 22] on icon at bounding box center [461, 22] width 3 height 4
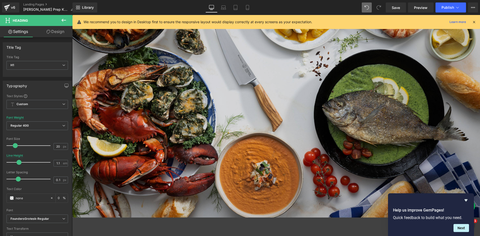
scroll to position [1076, 0]
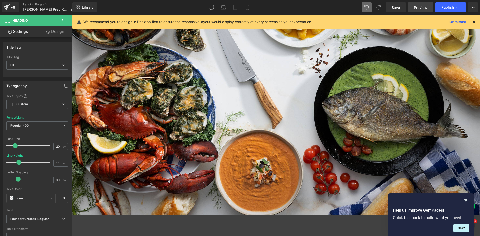
click at [421, 7] on span "Preview" at bounding box center [421, 7] width 14 height 5
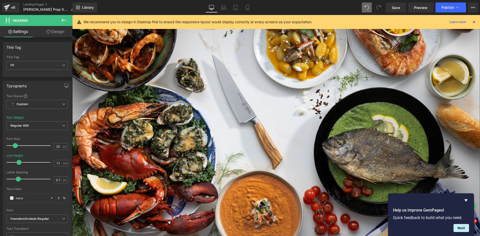
scroll to position [976, 0]
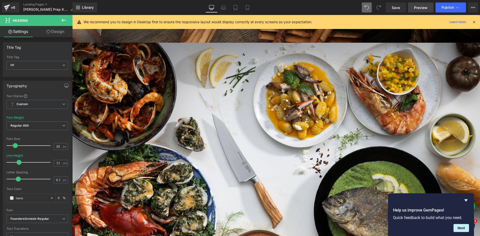
click at [418, 7] on span "Preview" at bounding box center [421, 7] width 14 height 5
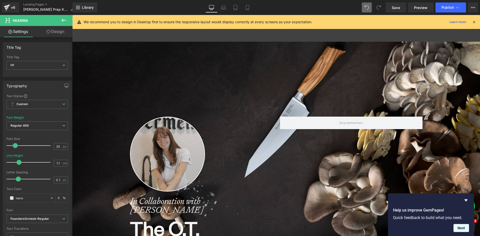
scroll to position [150, 0]
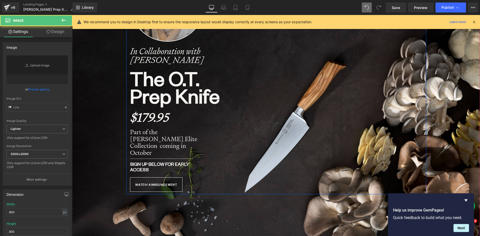
click at [178, 42] on img at bounding box center [167, 4] width 75 height 75
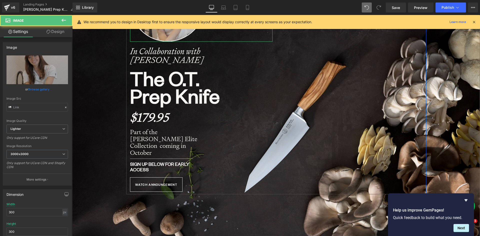
scroll to position [0, 0]
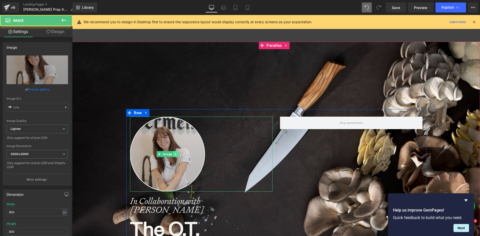
type input "[URL][DOMAIN_NAME]"
click at [175, 155] on icon at bounding box center [175, 155] width 1 height 2
click at [176, 154] on link at bounding box center [178, 154] width 5 height 6
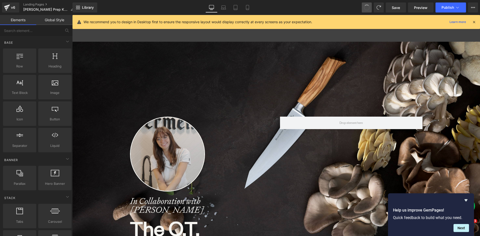
scroll to position [2714, 404]
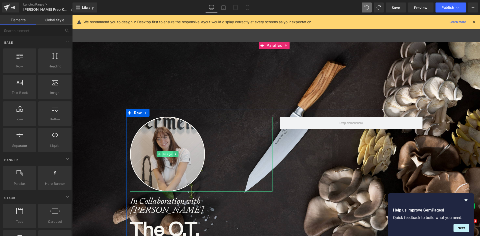
click at [166, 155] on span "Image" at bounding box center [167, 154] width 11 height 6
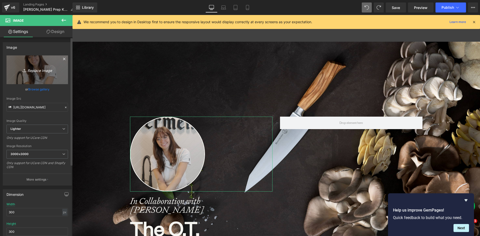
click at [38, 72] on icon "Replace Image" at bounding box center [37, 70] width 40 height 6
type input "C:\fakepath\Picture1.jpg"
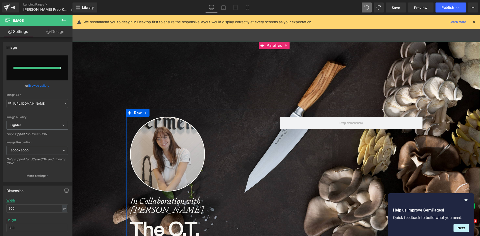
type input "[URL][DOMAIN_NAME]"
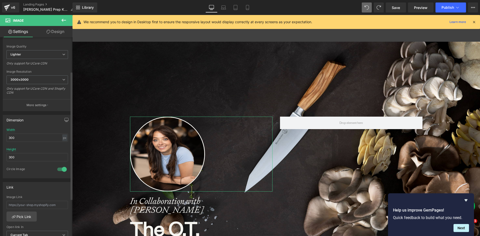
scroll to position [75, 0]
drag, startPoint x: 19, startPoint y: 136, endPoint x: 7, endPoint y: 136, distance: 11.3
click at [7, 136] on input "300" at bounding box center [38, 137] width 62 height 8
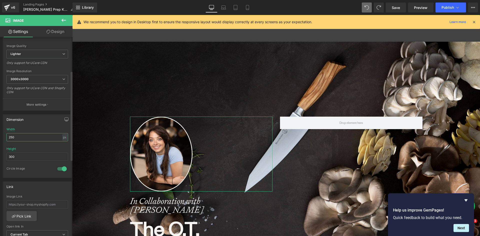
drag, startPoint x: 11, startPoint y: 139, endPoint x: 15, endPoint y: 139, distance: 3.8
click at [15, 139] on input "250" at bounding box center [38, 137] width 62 height 8
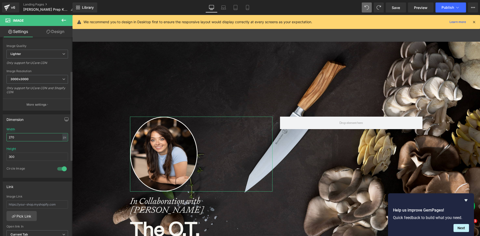
drag, startPoint x: 14, startPoint y: 138, endPoint x: 11, endPoint y: 138, distance: 3.5
click at [11, 138] on input "270" at bounding box center [38, 137] width 62 height 8
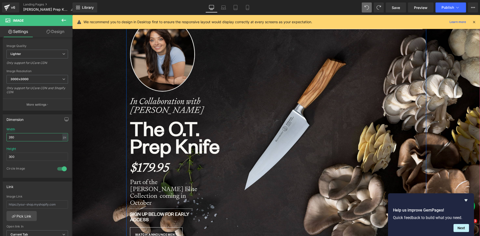
scroll to position [25, 0]
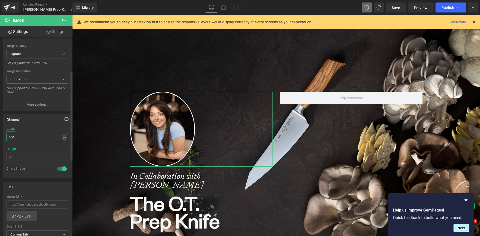
click at [13, 136] on input "260" at bounding box center [38, 137] width 62 height 8
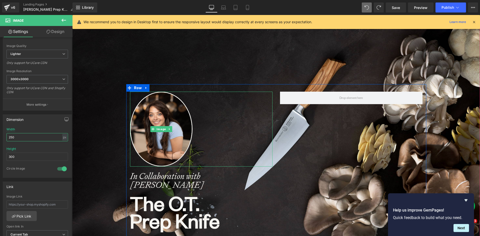
scroll to position [142, 0]
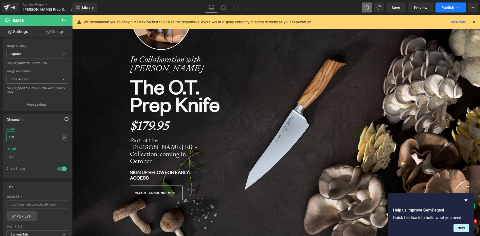
type input "250"
click at [446, 6] on span "Publish" at bounding box center [448, 8] width 13 height 4
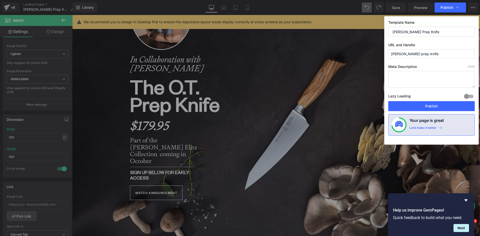
click at [421, 107] on button "Publish" at bounding box center [432, 106] width 87 height 10
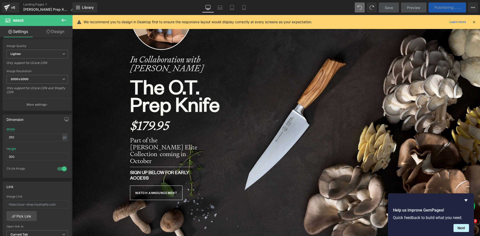
scroll to position [25, 0]
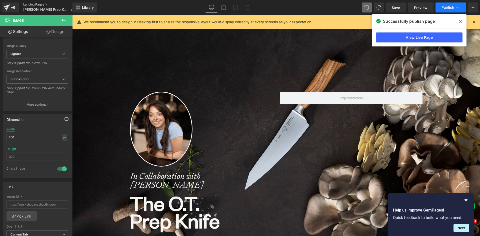
click at [32, 3] on link "Landing Pages" at bounding box center [50, 5] width 55 height 4
